Goal: Task Accomplishment & Management: Use online tool/utility

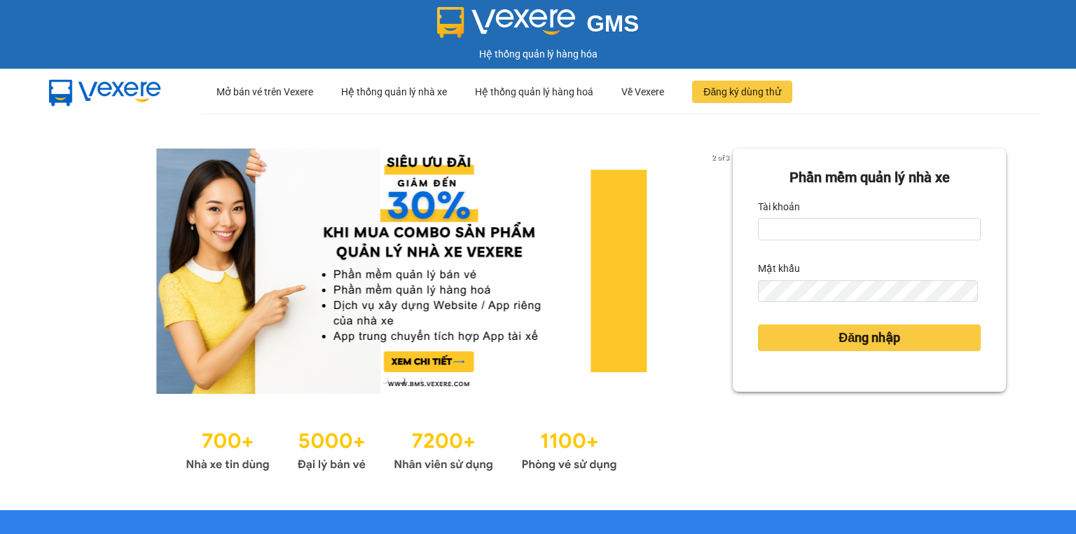
click at [864, 242] on form "Phần mềm quản lý nhà xe Tài khoản Mật khẩu Đăng nhập" at bounding box center [869, 270] width 223 height 207
click at [863, 235] on input "Tài khoản" at bounding box center [869, 229] width 223 height 22
type input "baoquyen.lienhung"
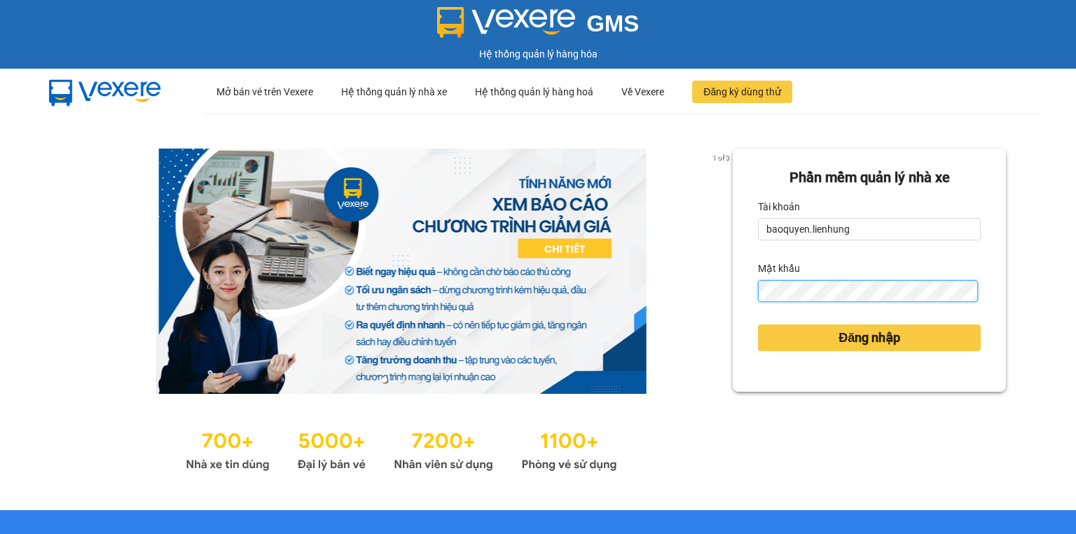
click at [758, 324] on button "Đăng nhập" at bounding box center [869, 337] width 223 height 27
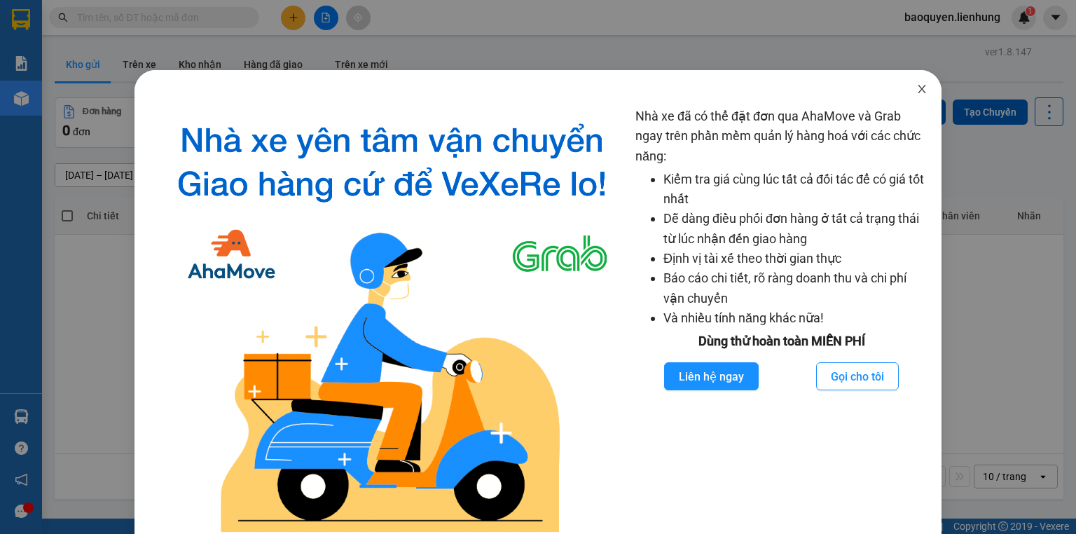
click at [916, 88] on icon "close" at bounding box center [921, 88] width 11 height 11
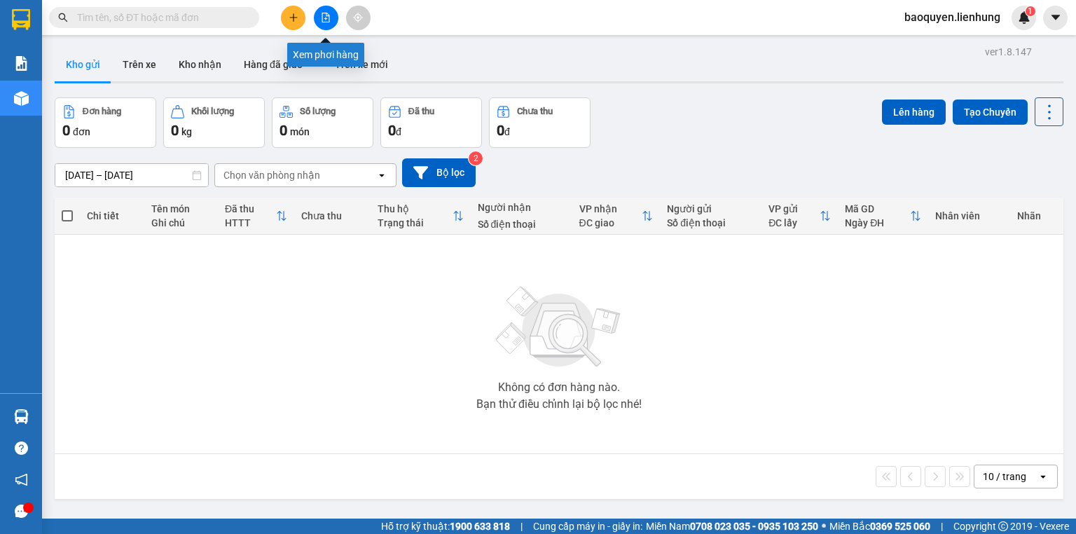
click at [323, 18] on icon "file-add" at bounding box center [326, 18] width 10 height 10
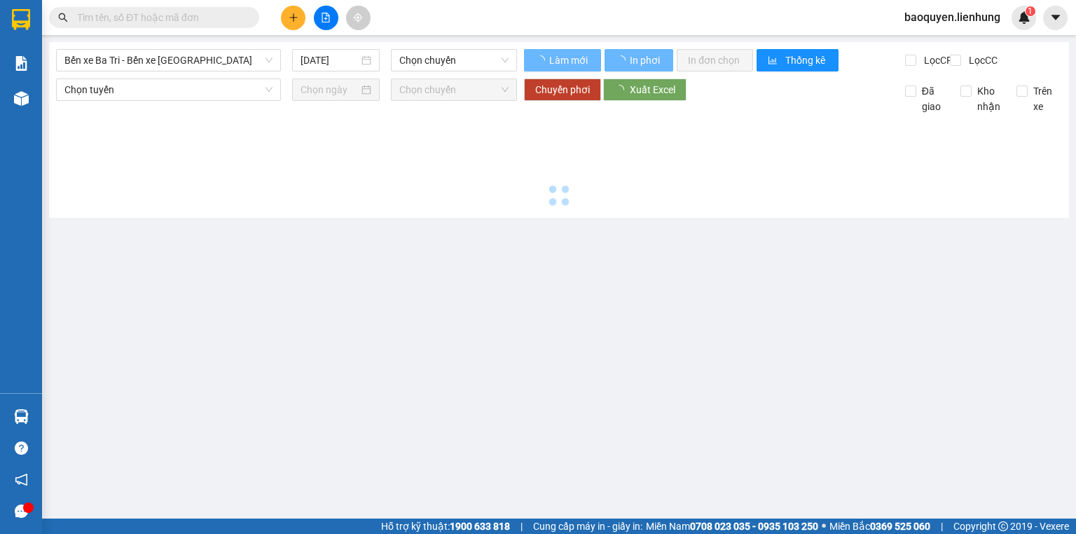
type input "15/10/2025"
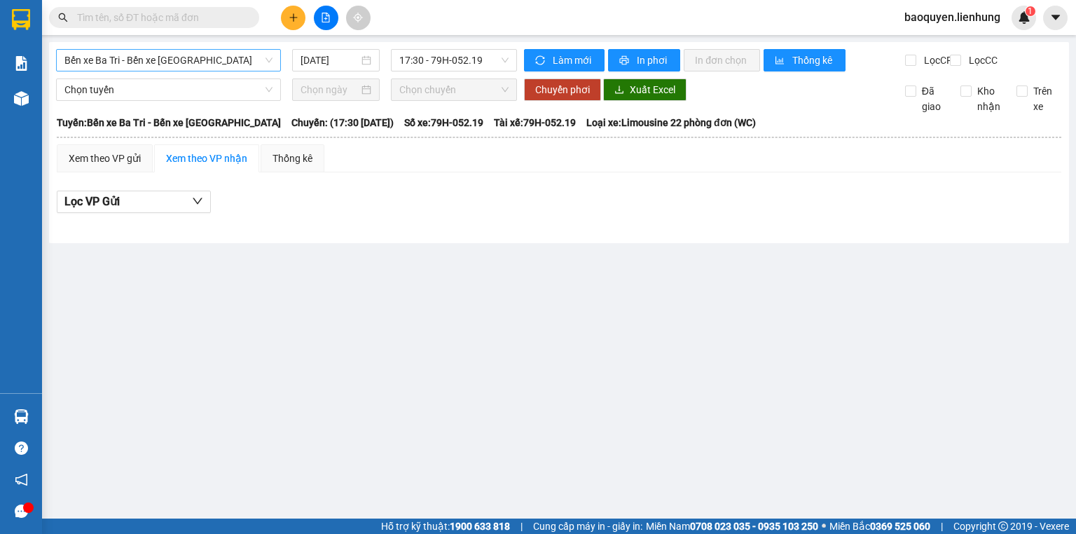
click at [209, 61] on span "Bến xe Ba Tri - Bến xe Vạn Ninh" at bounding box center [168, 60] width 208 height 21
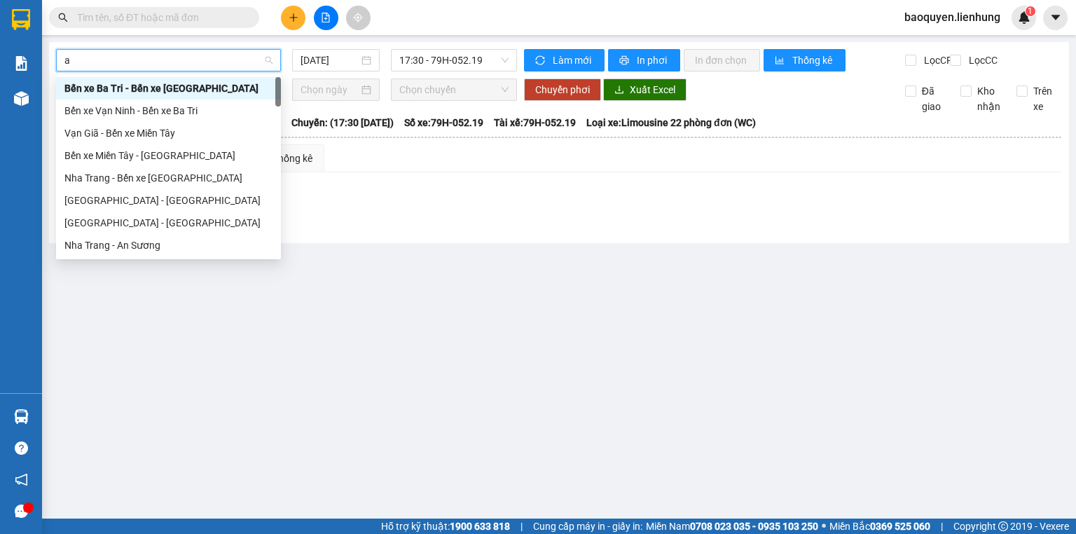
type input "an"
click at [154, 247] on div "Nha Trang - An Sương" at bounding box center [168, 244] width 208 height 15
type input "15/10/2025"
